Goal: Register for event/course

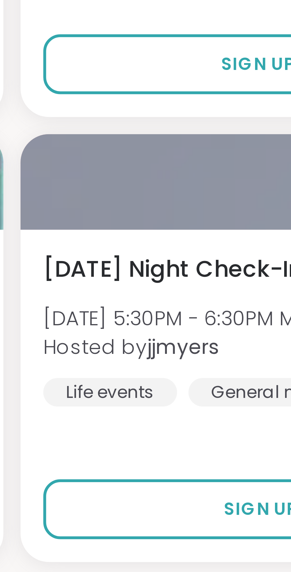
scroll to position [1239, 0]
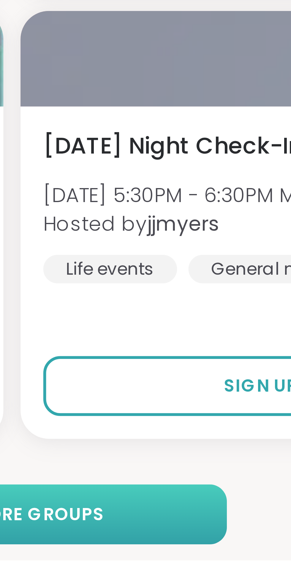
click at [175, 563] on button "Load more groups" at bounding box center [146, 562] width 90 height 12
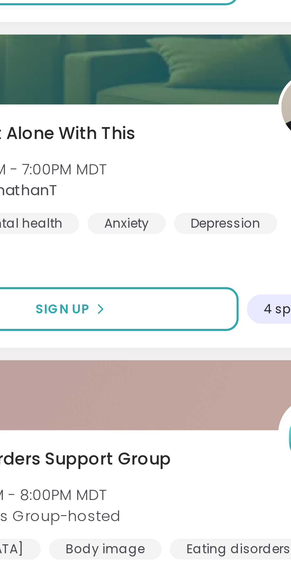
scroll to position [1515, 0]
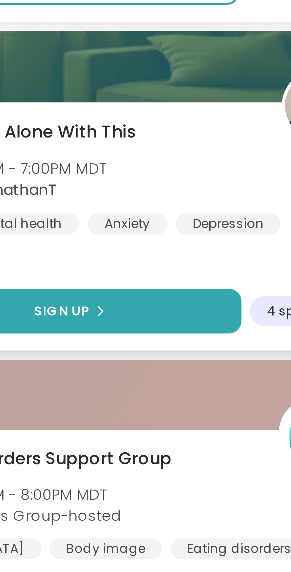
click at [218, 352] on button "Sign Up" at bounding box center [200, 353] width 98 height 13
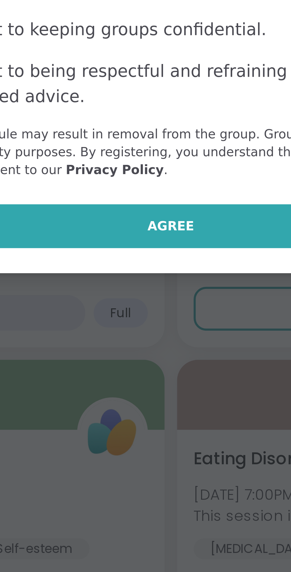
click at [148, 329] on span "Agree" at bounding box center [145, 329] width 13 height 5
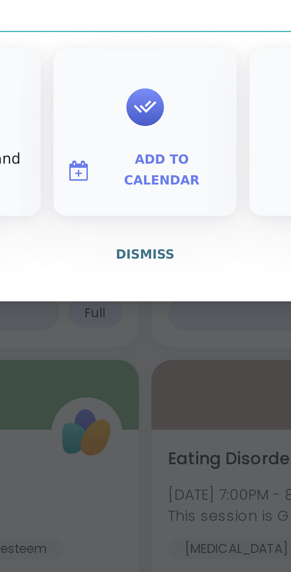
click at [156, 315] on span "Add to Calendar" at bounding box center [151, 313] width 36 height 12
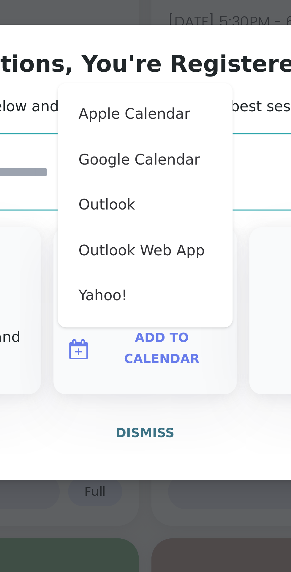
scroll to position [1514, 0]
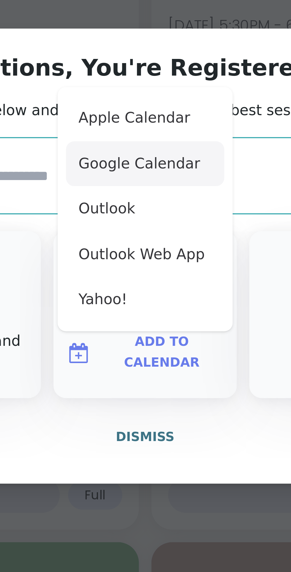
click at [151, 258] on button "Google Calendar" at bounding box center [145, 259] width 45 height 13
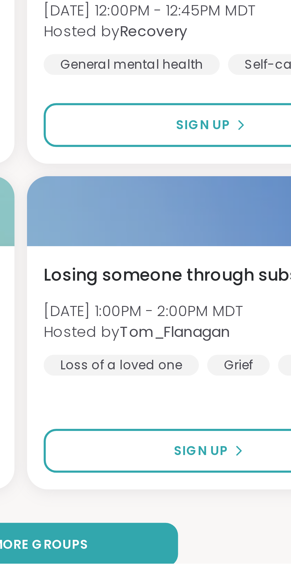
scroll to position [2909, 0]
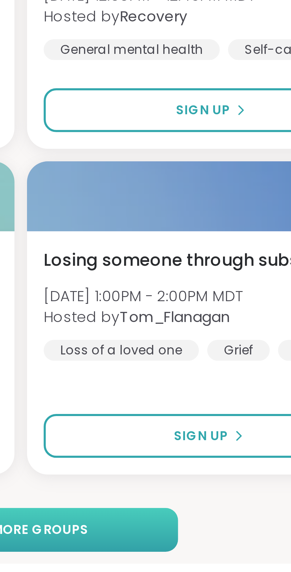
click at [167, 561] on button "Load more groups" at bounding box center [146, 562] width 90 height 12
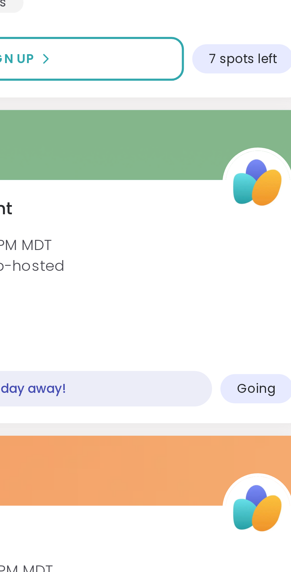
scroll to position [3223, 0]
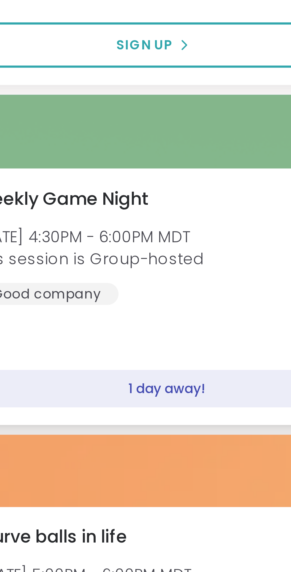
click at [68, 498] on div "1 day away!" at bounding box center [64, 502] width 106 height 10
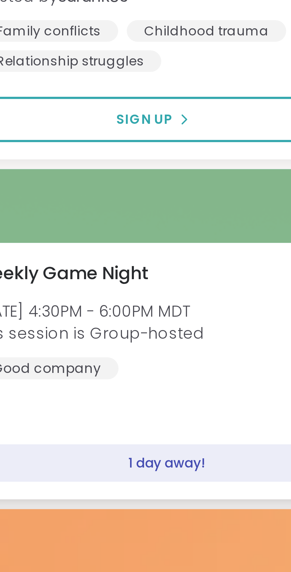
click at [68, 469] on div "Weekly Game Night [DATE] 4:30PM - 6:00PM MDT This session is Group-hosted Good …" at bounding box center [76, 462] width 130 height 33
click at [66, 492] on div "Weekly Game Night [DATE] 4:30PM - 6:00PM MDT This session is Group-hosted Good …" at bounding box center [75, 476] width 139 height 71
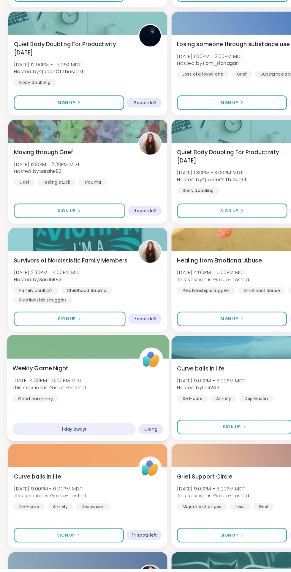
scroll to position [3273, 0]
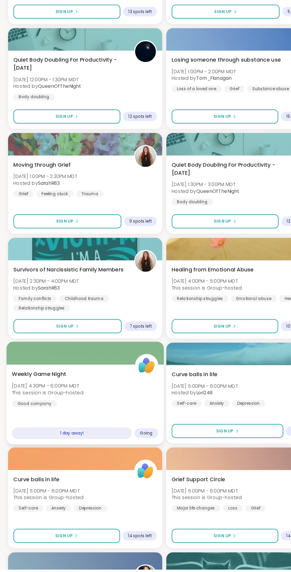
click at [91, 426] on div "Weekly Game Night [DATE] 4:30PM - 6:00PM MDT This session is Group-hosted Good …" at bounding box center [76, 411] width 130 height 33
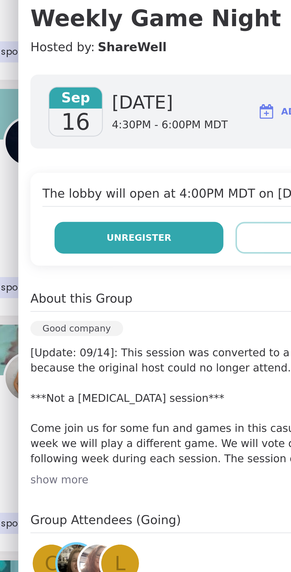
click at [180, 154] on button "Unregister" at bounding box center [172, 151] width 67 height 12
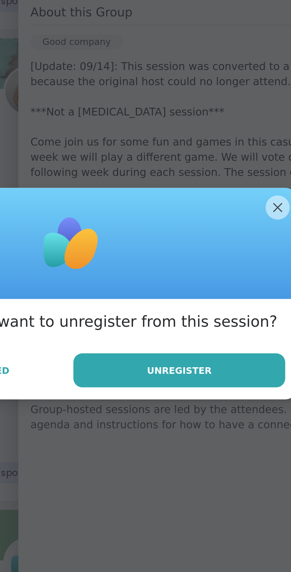
scroll to position [3274, 0]
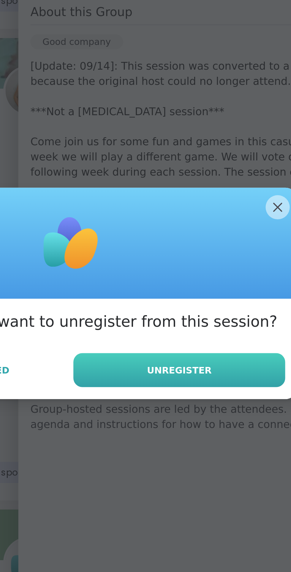
click at [196, 315] on span "Unregister" at bounding box center [189, 315] width 26 height 5
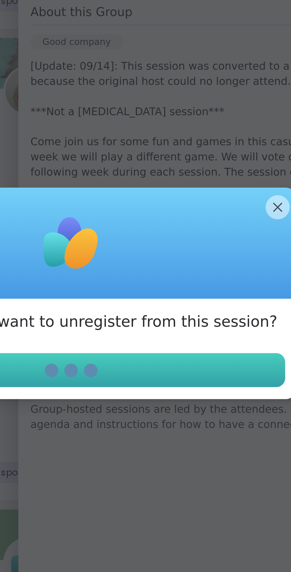
click at [226, 304] on div "About the Host ShareWell Rocket Peer Star Host Group-hosted sessions are led by…" at bounding box center [208, 319] width 157 height 41
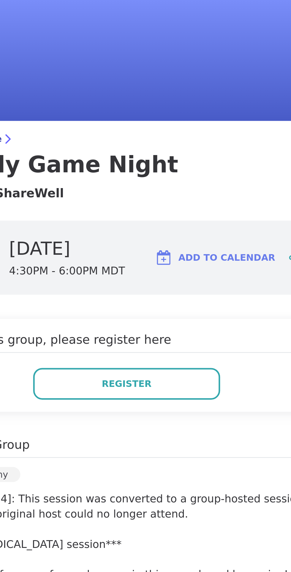
scroll to position [3199, 0]
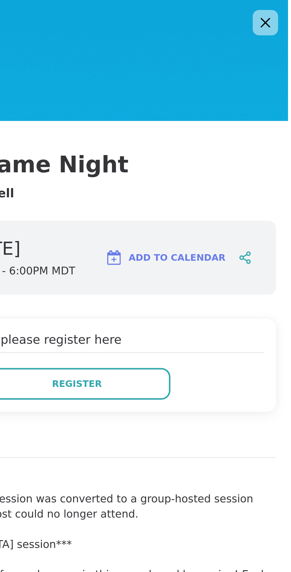
click at [284, 11] on icon at bounding box center [282, 8] width 7 height 7
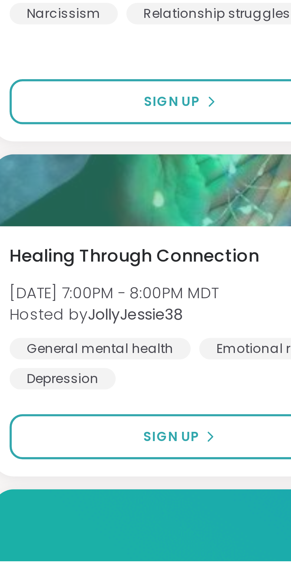
scroll to position [3779, 0]
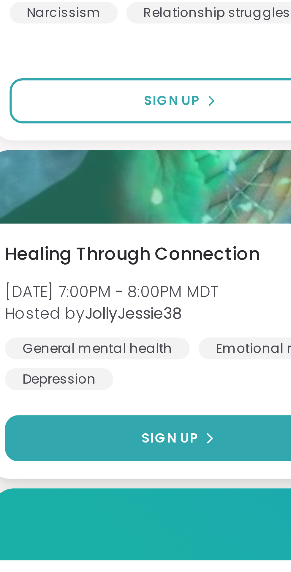
click at [59, 499] on span "Sign Up" at bounding box center [56, 500] width 16 height 5
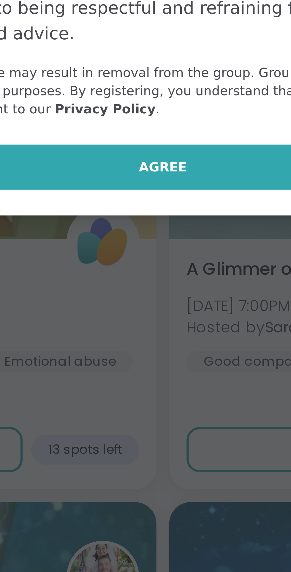
click at [149, 328] on span "Agree" at bounding box center [145, 329] width 13 height 5
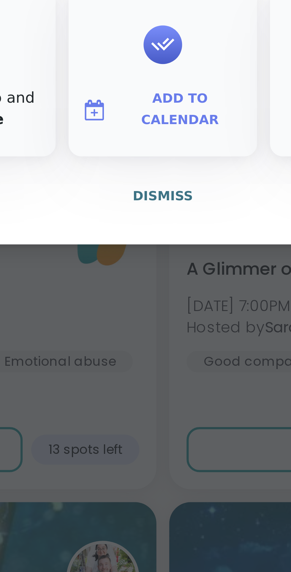
type textarea "*"
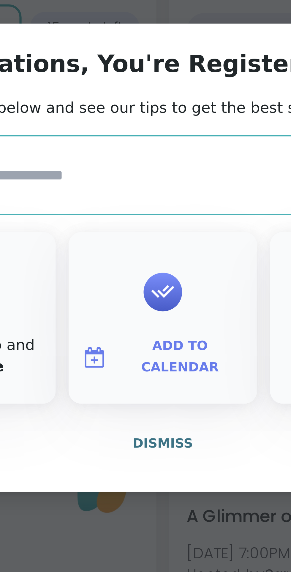
click at [158, 312] on span "Add to Calendar" at bounding box center [151, 313] width 36 height 12
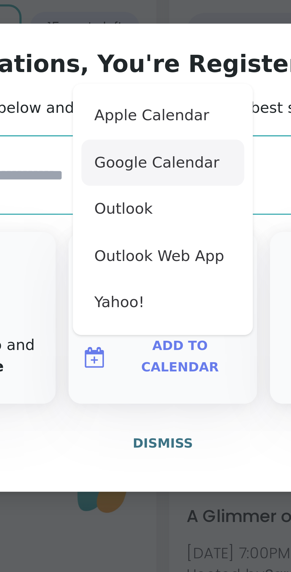
click at [156, 262] on button "Google Calendar" at bounding box center [145, 259] width 45 height 13
